Goal: Transaction & Acquisition: Book appointment/travel/reservation

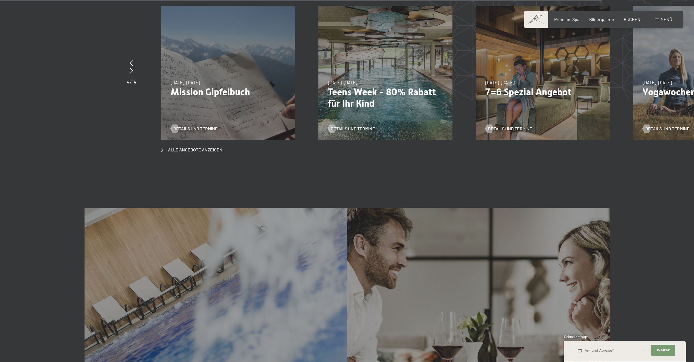
scroll to position [2681, 0]
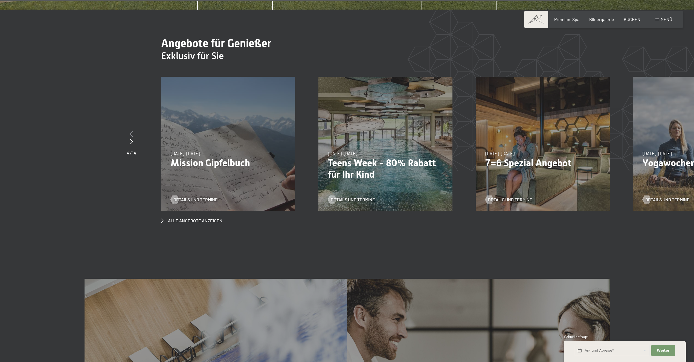
click at [133, 131] on icon at bounding box center [131, 133] width 3 height 5
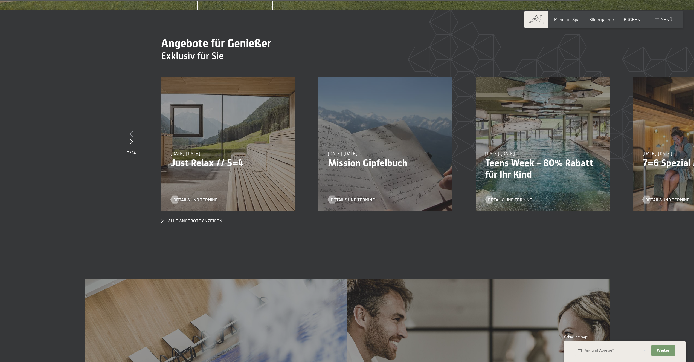
click at [133, 131] on icon at bounding box center [131, 133] width 3 height 5
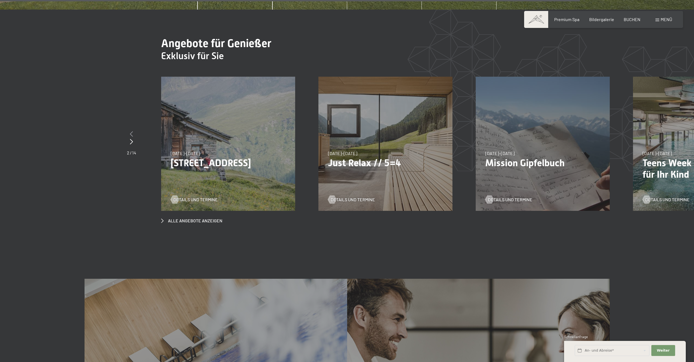
click at [133, 131] on icon at bounding box center [131, 133] width 3 height 5
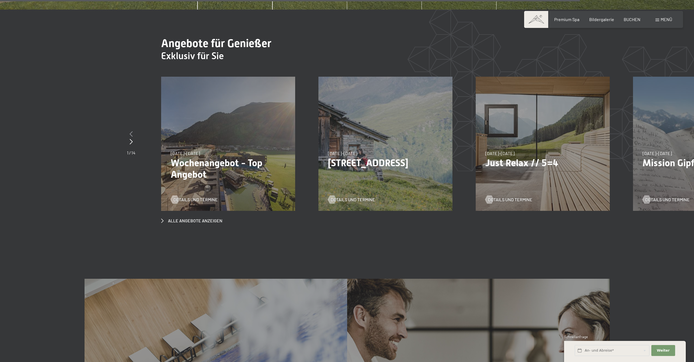
click at [133, 130] on div at bounding box center [131, 134] width 8 height 8
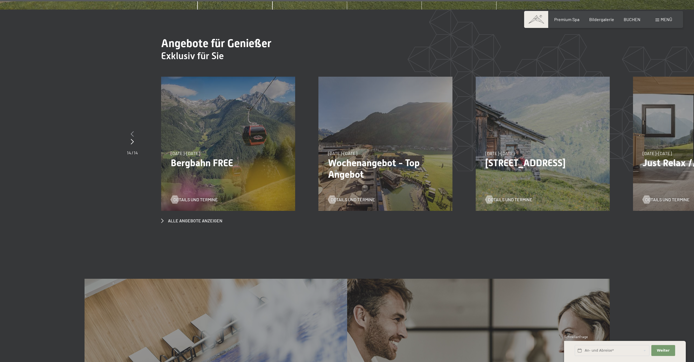
click at [133, 131] on icon at bounding box center [132, 133] width 3 height 5
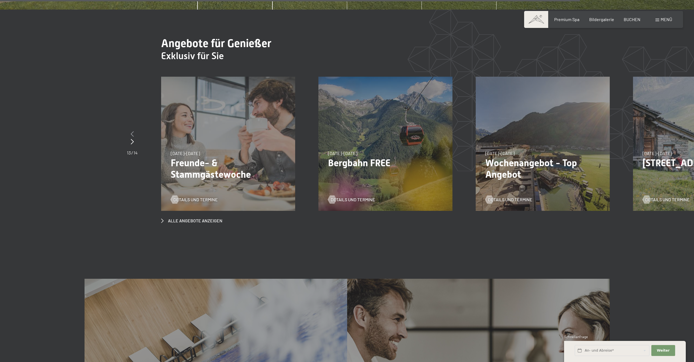
click at [133, 131] on icon at bounding box center [132, 133] width 3 height 5
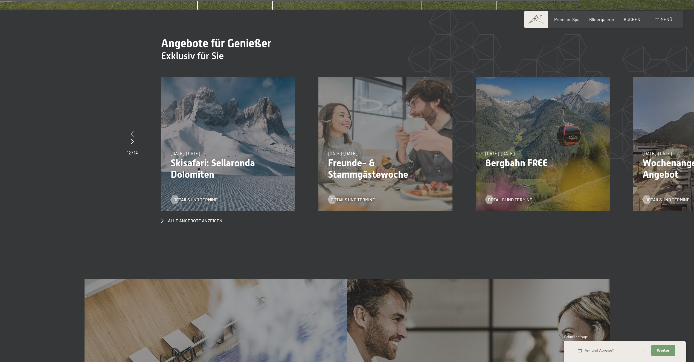
click at [133, 131] on icon at bounding box center [132, 133] width 3 height 5
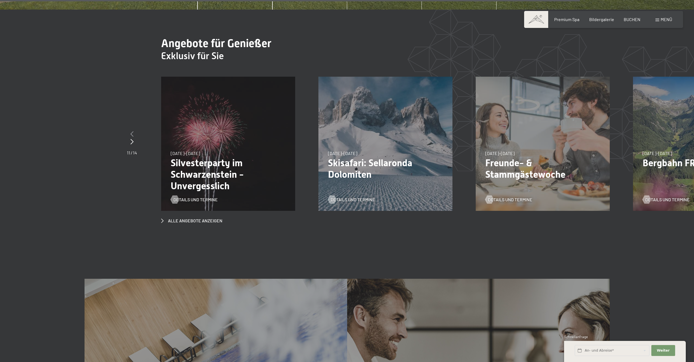
click at [133, 131] on icon at bounding box center [131, 133] width 3 height 5
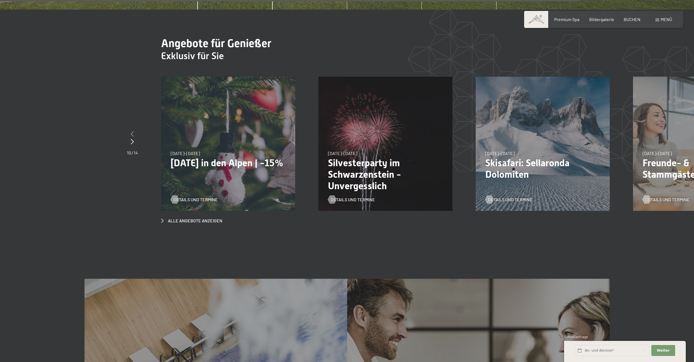
click at [133, 131] on icon at bounding box center [132, 133] width 3 height 5
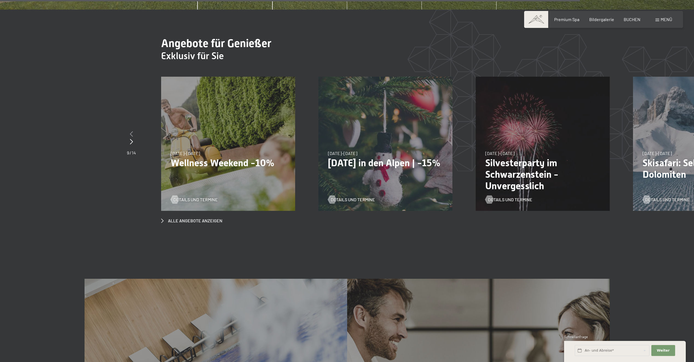
click at [133, 131] on icon at bounding box center [131, 133] width 3 height 5
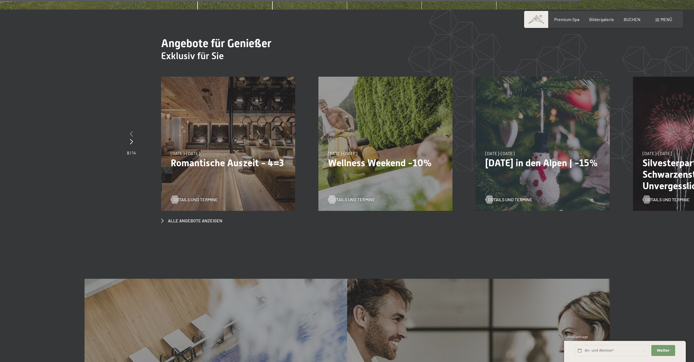
click at [133, 131] on icon at bounding box center [131, 133] width 3 height 5
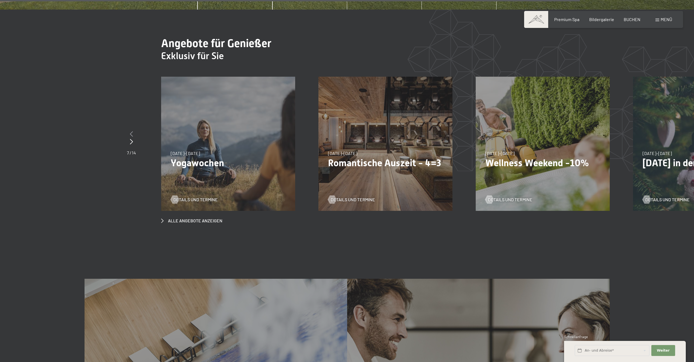
click at [131, 130] on div at bounding box center [131, 134] width 9 height 8
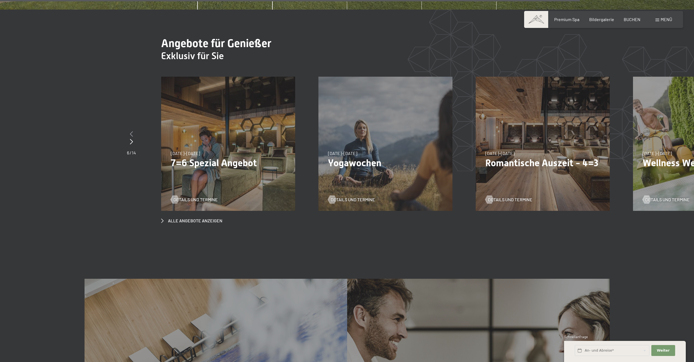
click at [131, 130] on div at bounding box center [131, 134] width 9 height 8
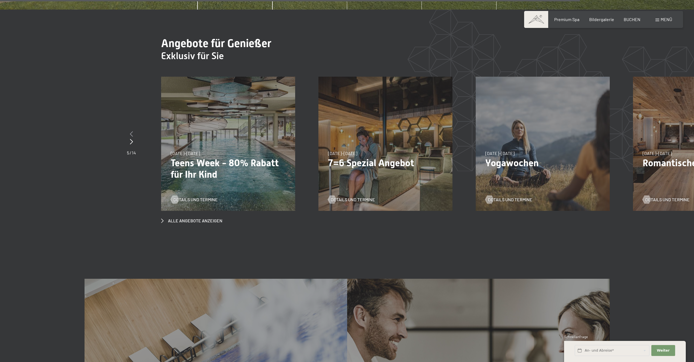
click at [131, 130] on div at bounding box center [131, 134] width 9 height 8
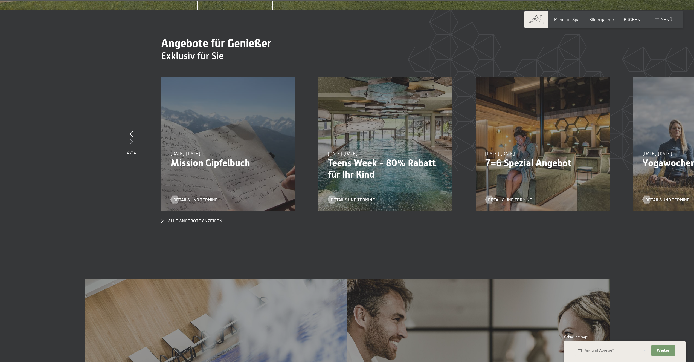
click at [130, 139] on icon at bounding box center [131, 141] width 3 height 5
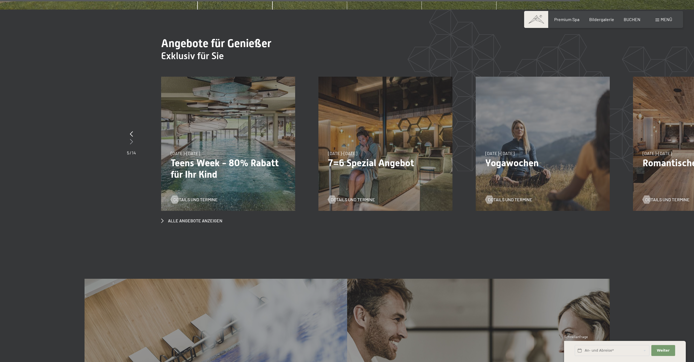
click at [130, 139] on icon at bounding box center [131, 141] width 3 height 5
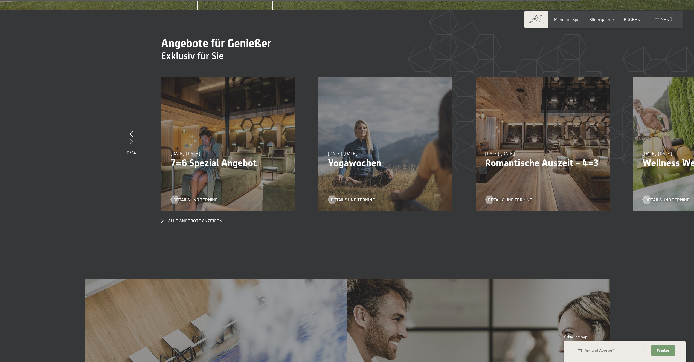
click at [130, 139] on icon at bounding box center [131, 141] width 3 height 5
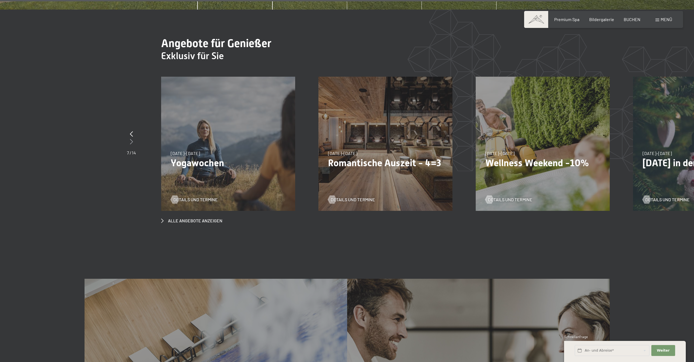
click at [130, 139] on icon at bounding box center [131, 141] width 3 height 5
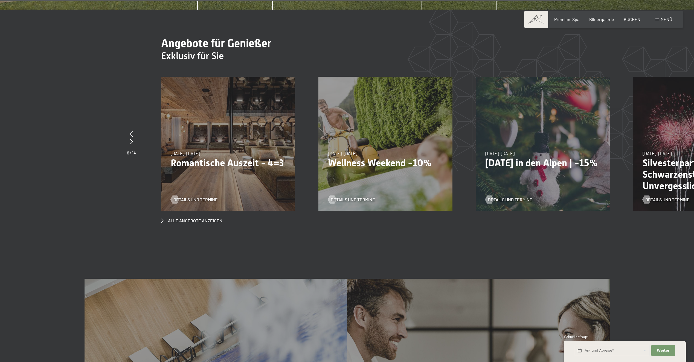
click at [228, 157] on p "Romantische Auszeit - 4=3" at bounding box center [228, 162] width 115 height 11
click at [186, 196] on span "Details und Termine" at bounding box center [201, 199] width 44 height 6
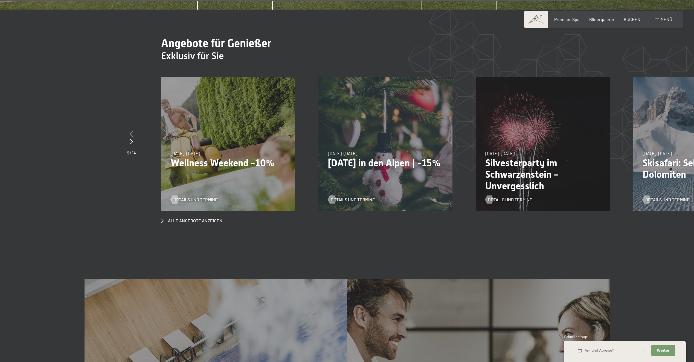
click at [132, 131] on icon at bounding box center [131, 133] width 3 height 5
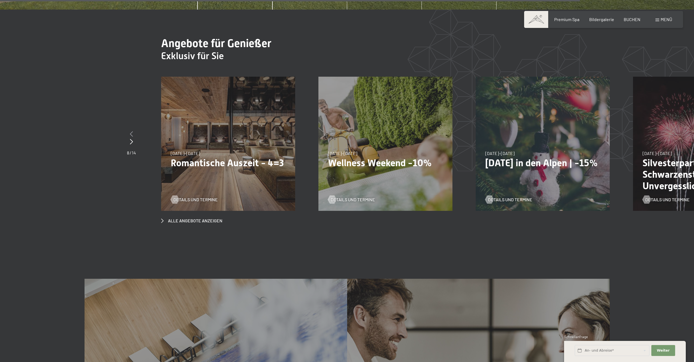
click at [132, 131] on icon at bounding box center [131, 133] width 3 height 5
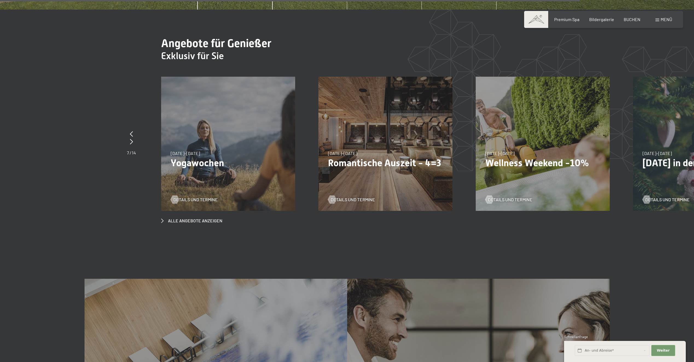
click at [184, 157] on p "Yogawochen" at bounding box center [228, 162] width 115 height 11
click at [187, 196] on span "Details und Termine" at bounding box center [201, 199] width 44 height 6
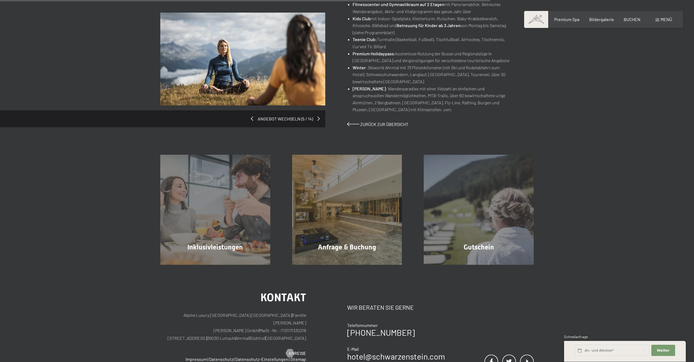
scroll to position [511, 0]
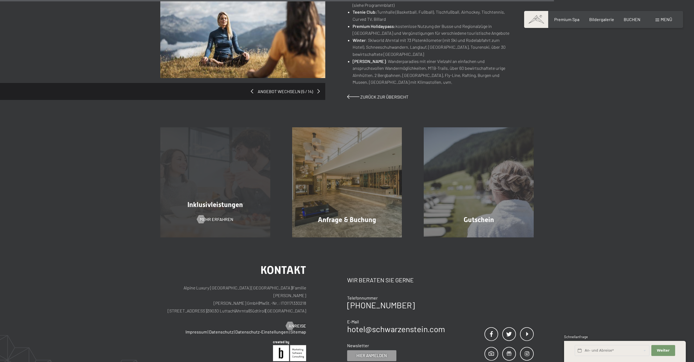
click at [233, 205] on span "Inklusivleistungen" at bounding box center [215, 205] width 56 height 8
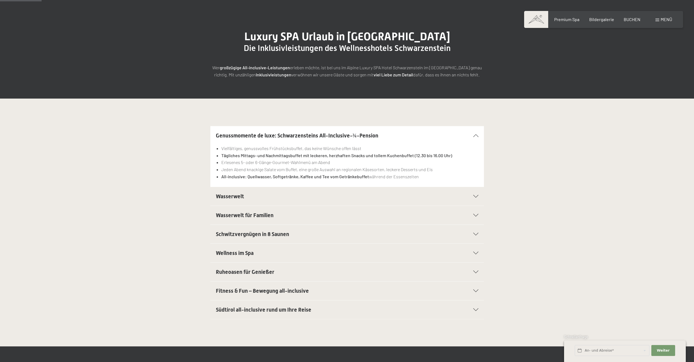
scroll to position [64, 0]
